Goal: Check status: Check status

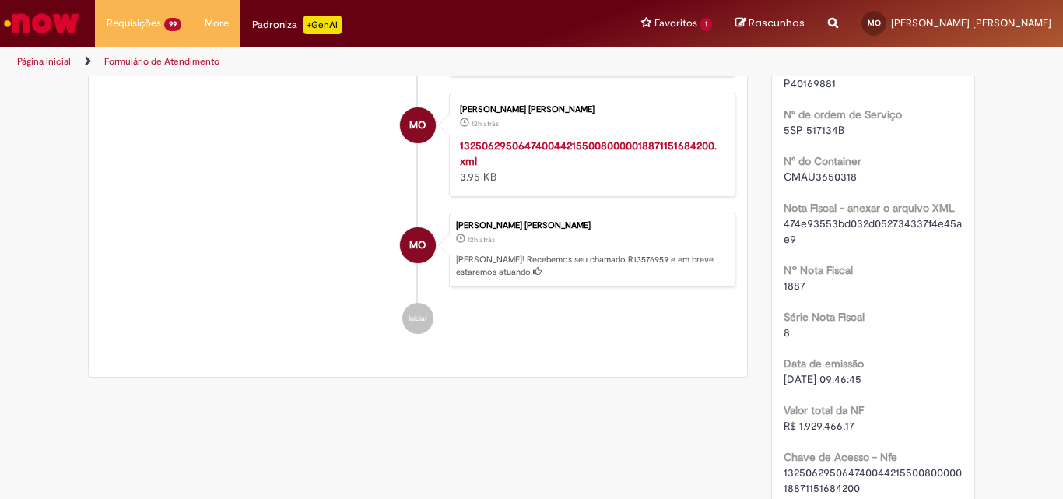
scroll to position [2221, 0]
